Goal: Information Seeking & Learning: Learn about a topic

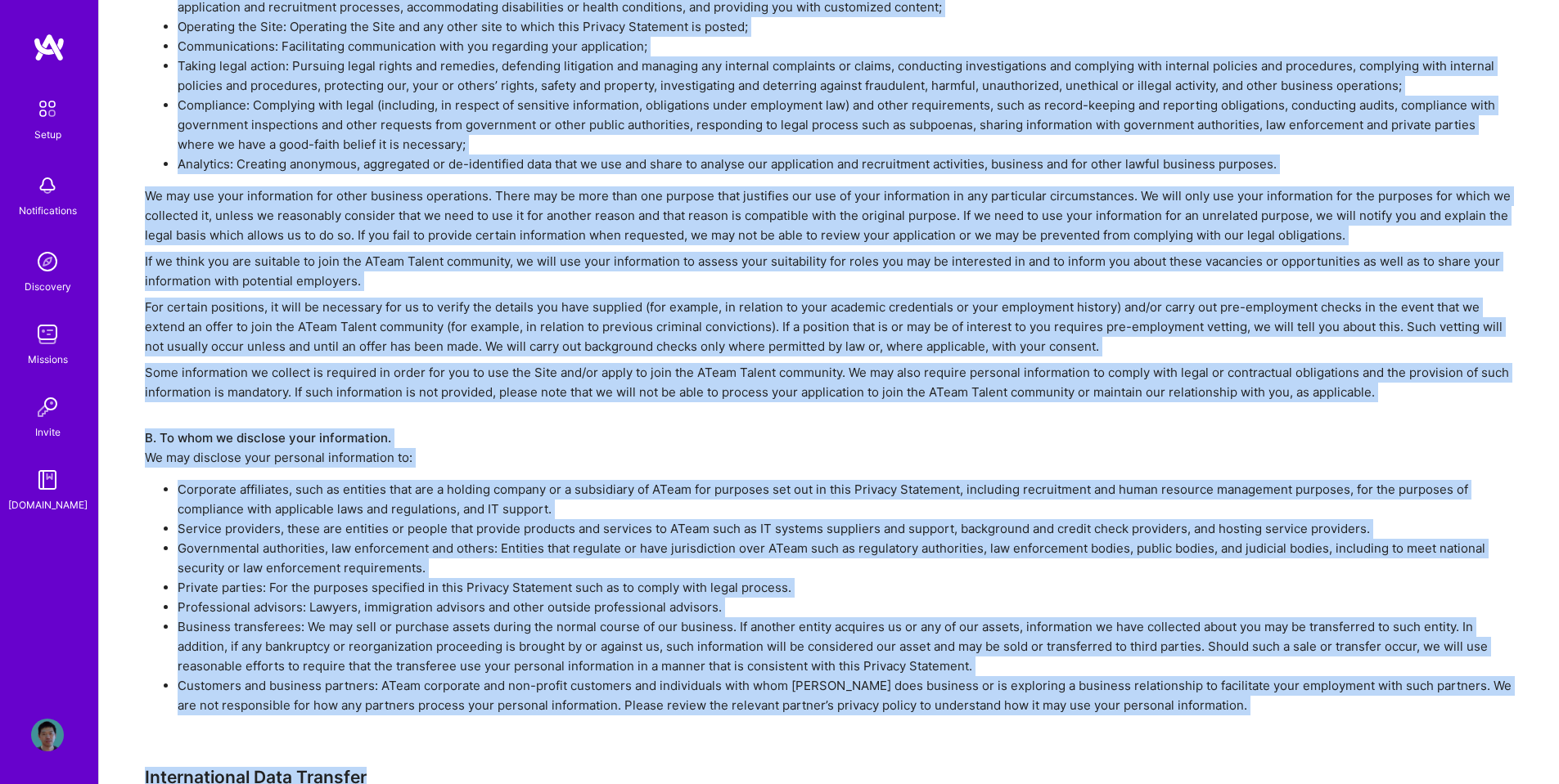
drag, startPoint x: 501, startPoint y: 728, endPoint x: 550, endPoint y: 783, distance: 73.7
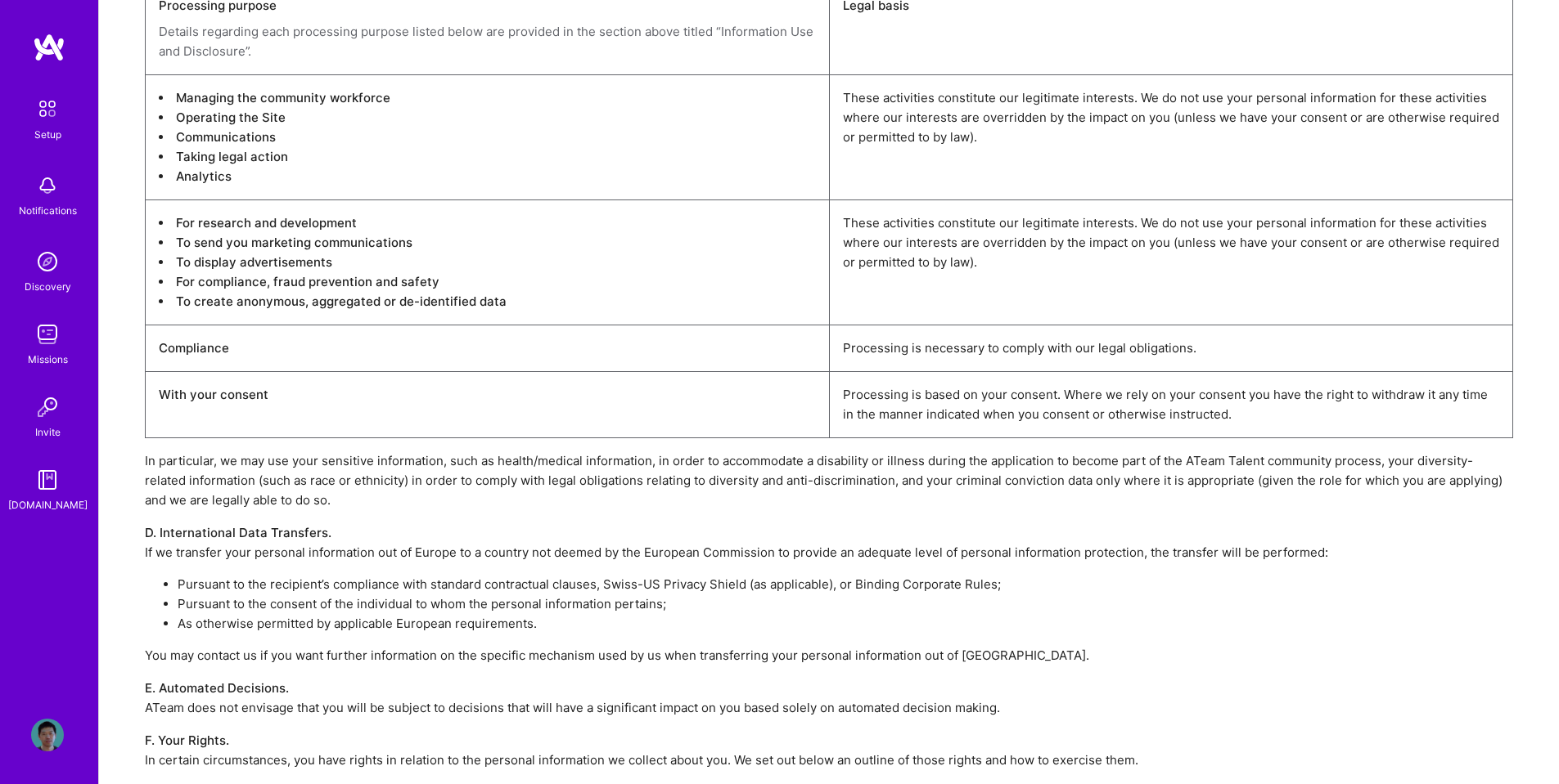
scroll to position [4210, 0]
